Goal: Check status: Check status

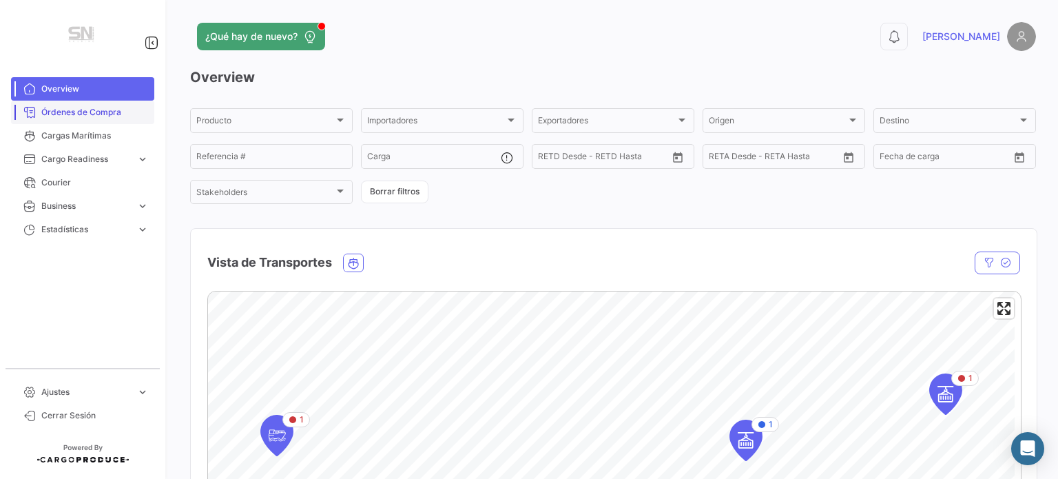
click at [85, 112] on span "Órdenes de Compra" at bounding box center [94, 112] width 107 height 12
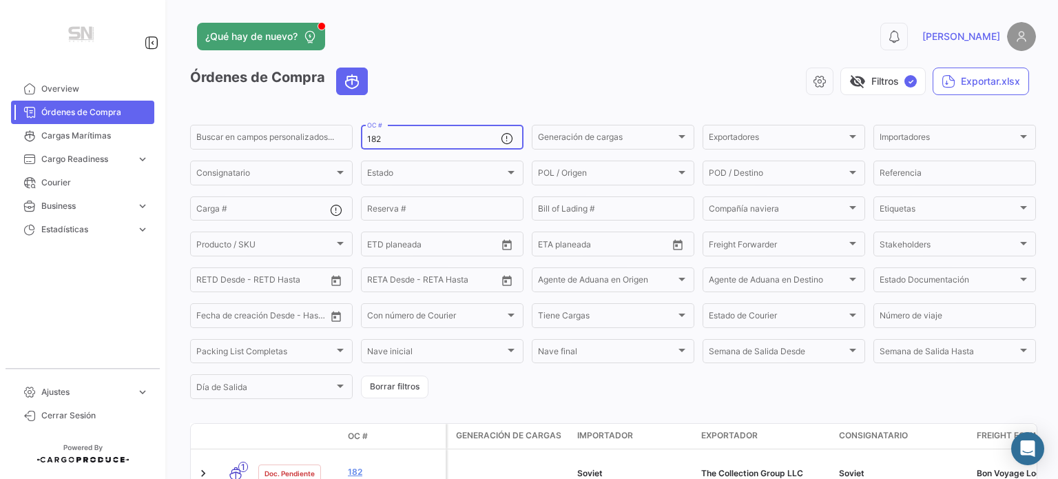
drag, startPoint x: 418, startPoint y: 145, endPoint x: 398, endPoint y: 139, distance: 20.3
click at [404, 141] on div "182 OC #" at bounding box center [434, 136] width 134 height 27
click at [397, 138] on input "182" at bounding box center [434, 139] width 134 height 10
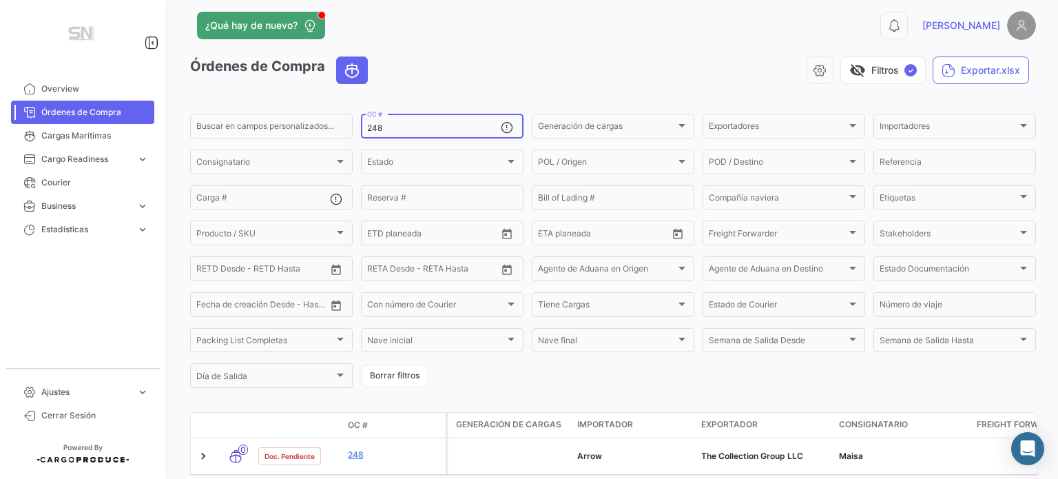
scroll to position [80, 0]
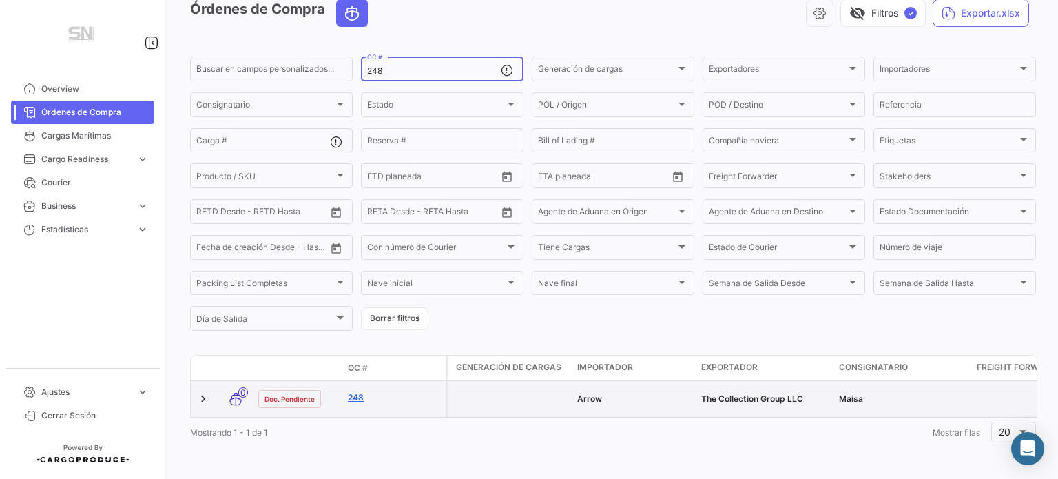
type input "248"
click at [360, 391] on link "248" at bounding box center [394, 397] width 92 height 12
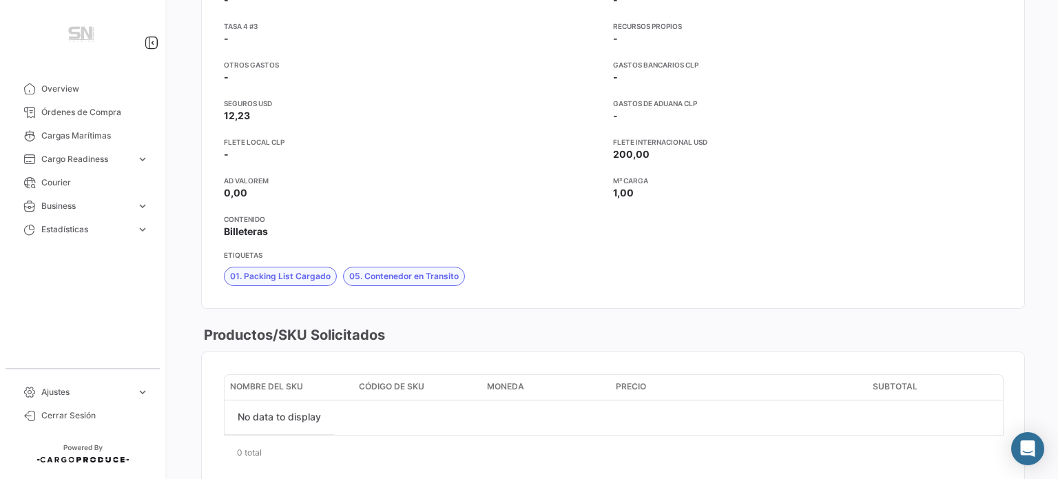
scroll to position [1654, 0]
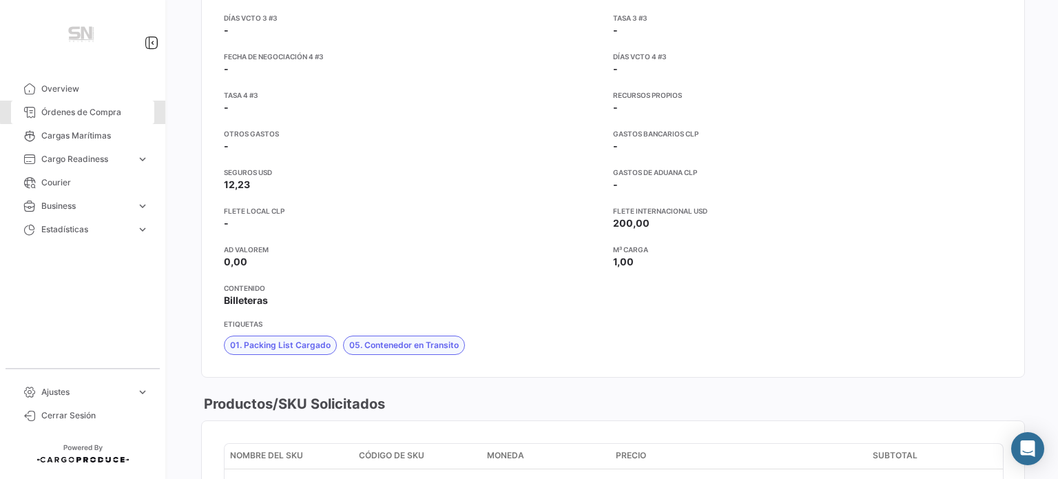
drag, startPoint x: 83, startPoint y: 112, endPoint x: 165, endPoint y: 129, distance: 83.8
click at [84, 112] on span "Órdenes de Compra" at bounding box center [94, 112] width 107 height 12
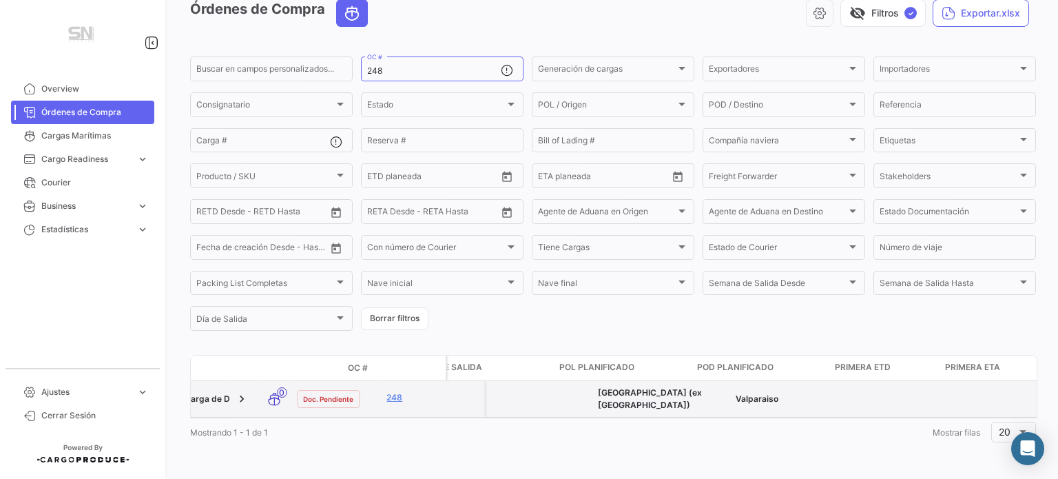
scroll to position [0, 884]
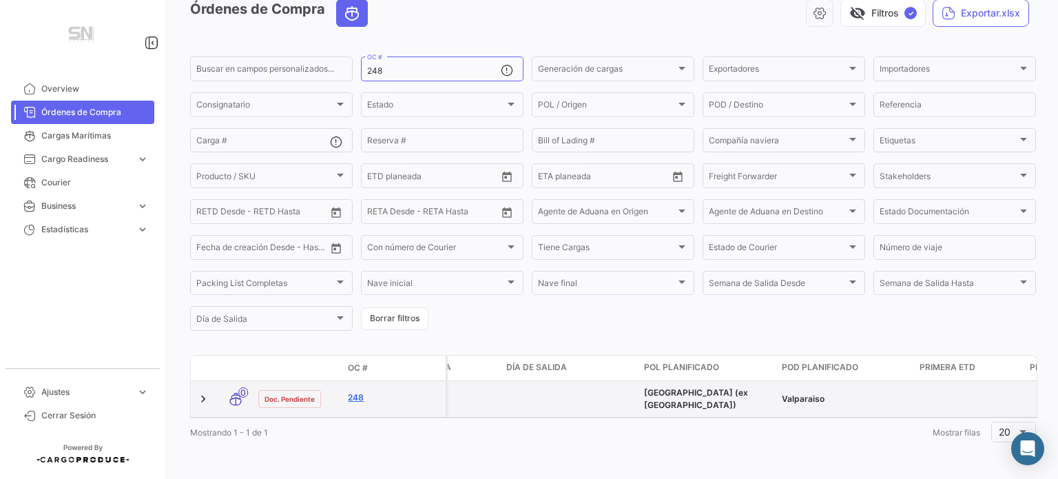
click at [353, 391] on link "248" at bounding box center [394, 397] width 92 height 12
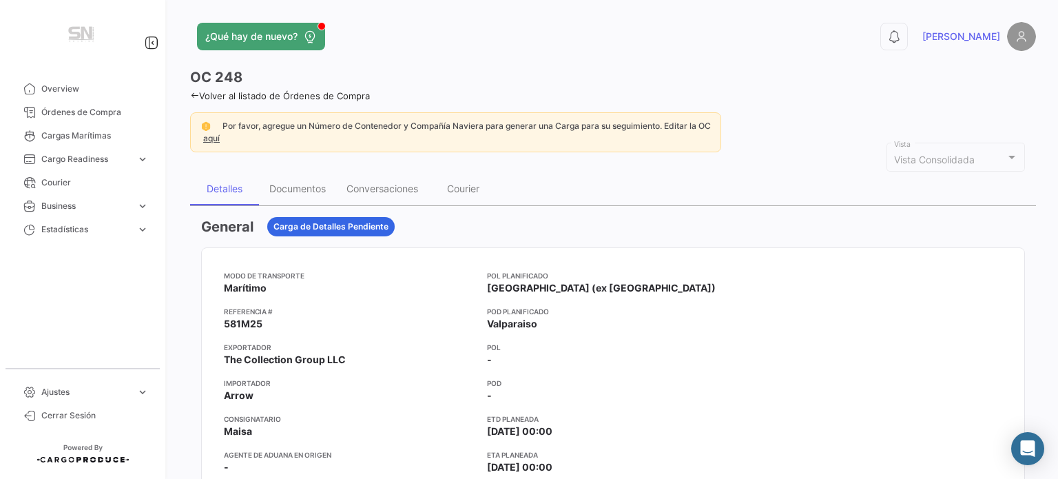
click at [196, 92] on icon at bounding box center [194, 95] width 9 height 9
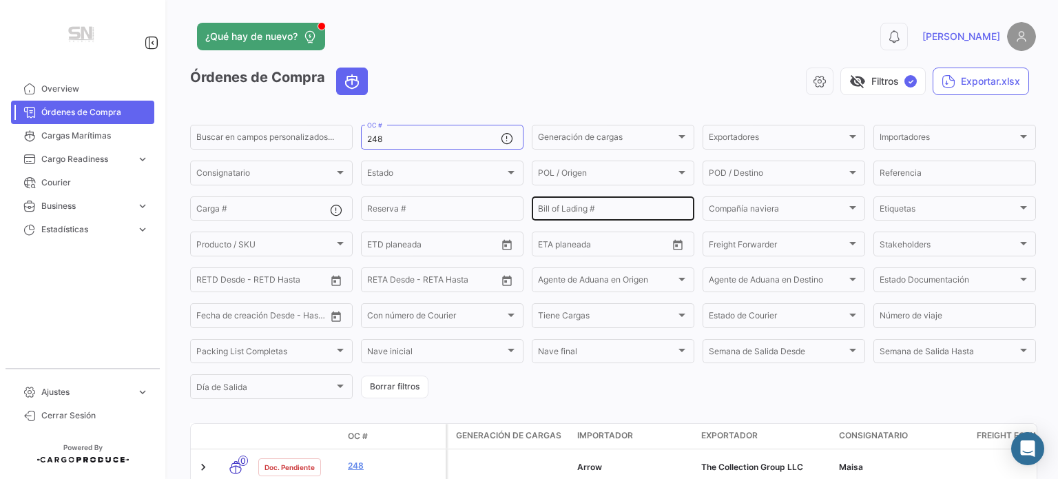
scroll to position [69, 0]
